Goal: Navigation & Orientation: Find specific page/section

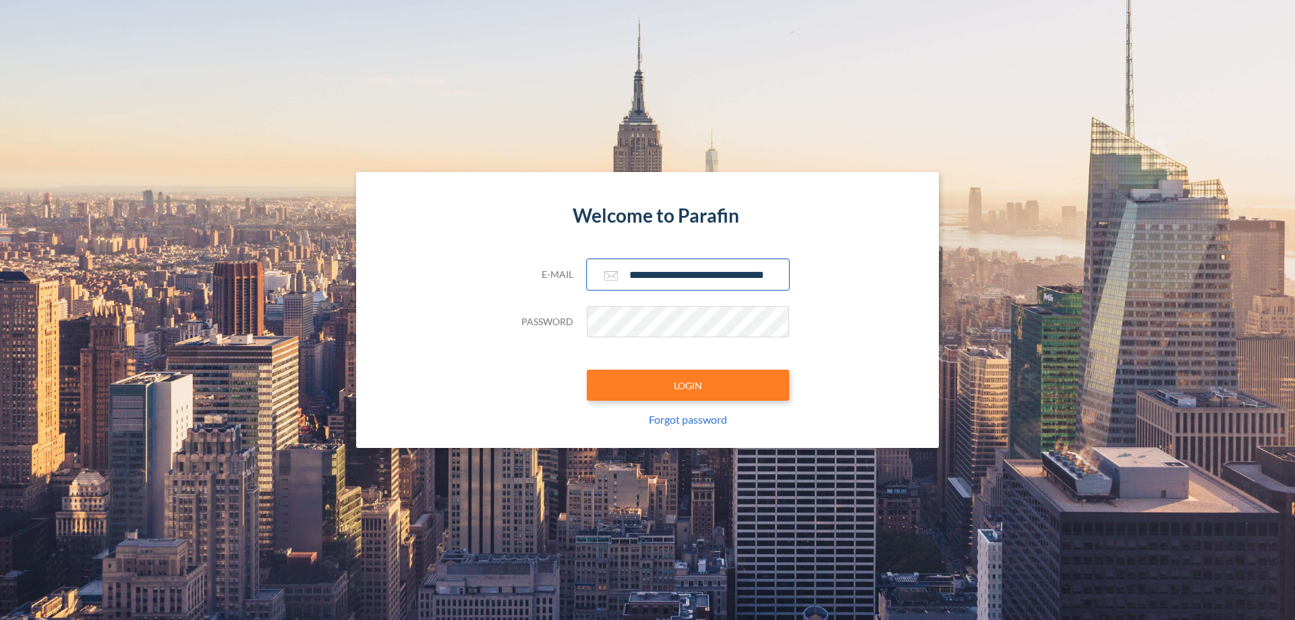
type input "**********"
click at [688, 385] on button "LOGIN" at bounding box center [688, 385] width 202 height 31
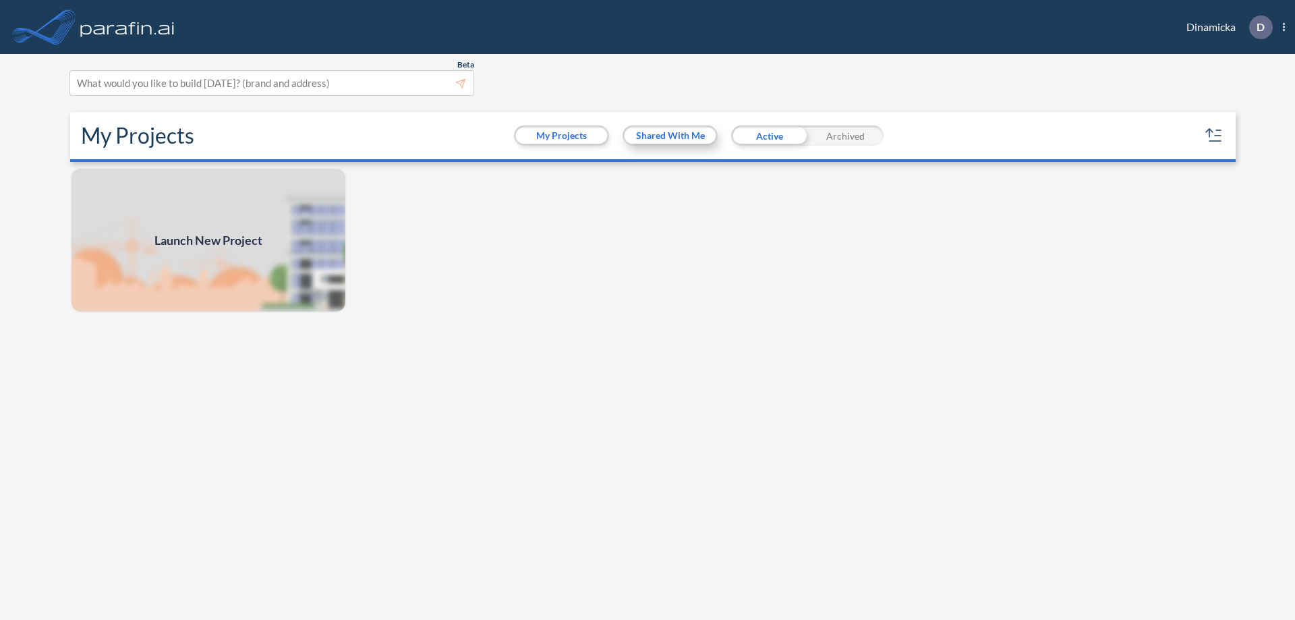
scroll to position [3, 0]
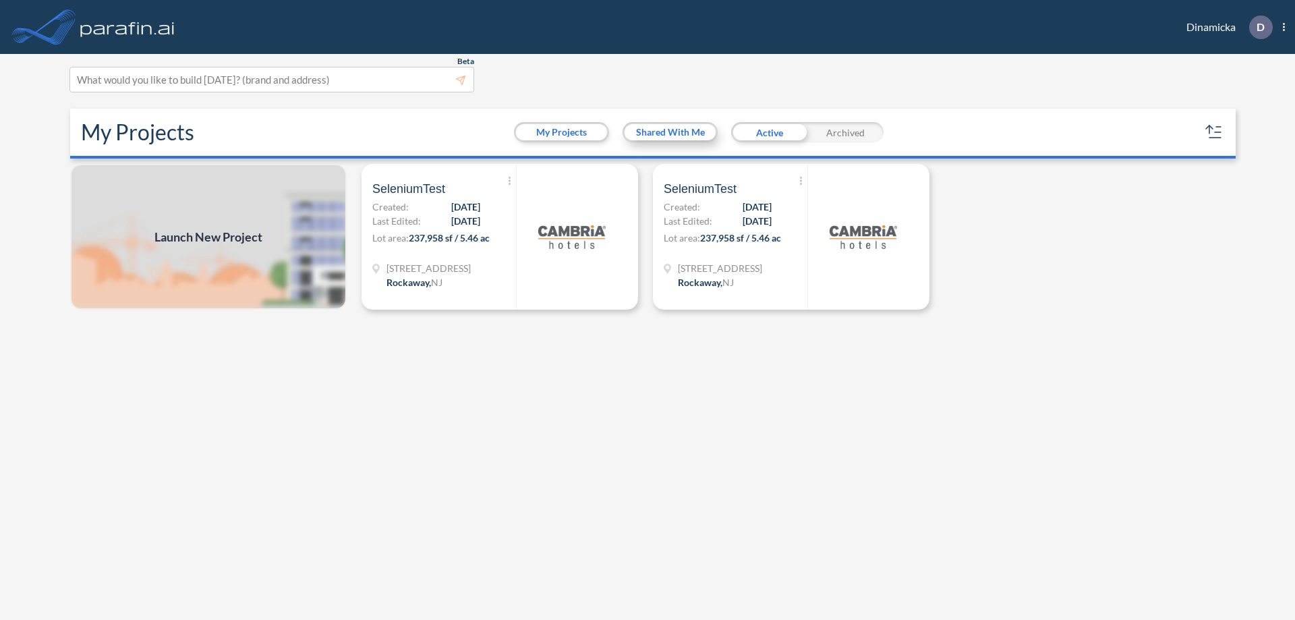
click at [670, 132] on button "Shared With Me" at bounding box center [669, 132] width 91 height 16
